Goal: Navigation & Orientation: Understand site structure

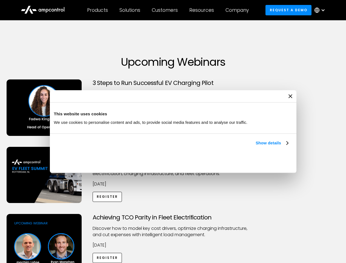
click at [256, 146] on link "Show details" at bounding box center [272, 143] width 32 height 7
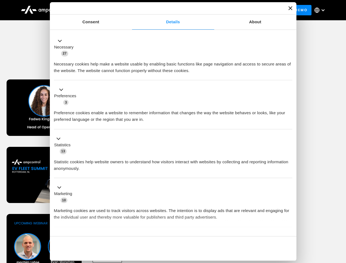
click at [289, 74] on div "Necessary cookies help make a website usable by enabling basic functions like p…" at bounding box center [173, 65] width 238 height 17
click at [340, 221] on div "Achieving TCO Parity in Fleet Electrification Discover how to model key cost dr…" at bounding box center [173, 257] width 344 height 86
click at [169, 10] on div "Customers" at bounding box center [165, 10] width 26 height 6
click at [97, 10] on div "Products" at bounding box center [97, 10] width 21 height 6
click at [130, 10] on div "Solutions" at bounding box center [130, 10] width 21 height 6
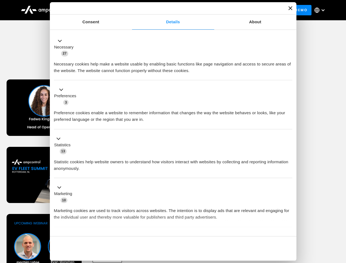
click at [166, 10] on div "Customers" at bounding box center [165, 10] width 26 height 6
click at [203, 10] on div "Resources" at bounding box center [201, 10] width 25 height 6
click at [239, 10] on div "Company" at bounding box center [237, 10] width 23 height 6
click at [321, 10] on div at bounding box center [323, 10] width 4 height 4
